Goal: Use online tool/utility

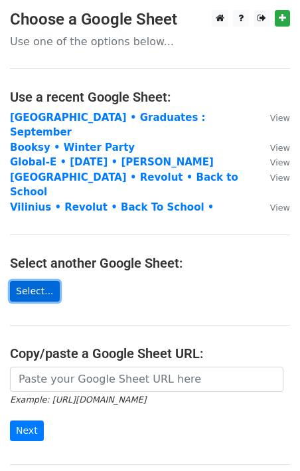
click at [47, 281] on link "Select..." at bounding box center [35, 291] width 50 height 21
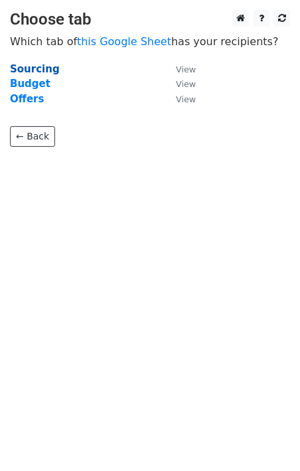
click at [47, 64] on strong "Sourcing" at bounding box center [35, 69] width 50 height 12
